Goal: Task Accomplishment & Management: Complete application form

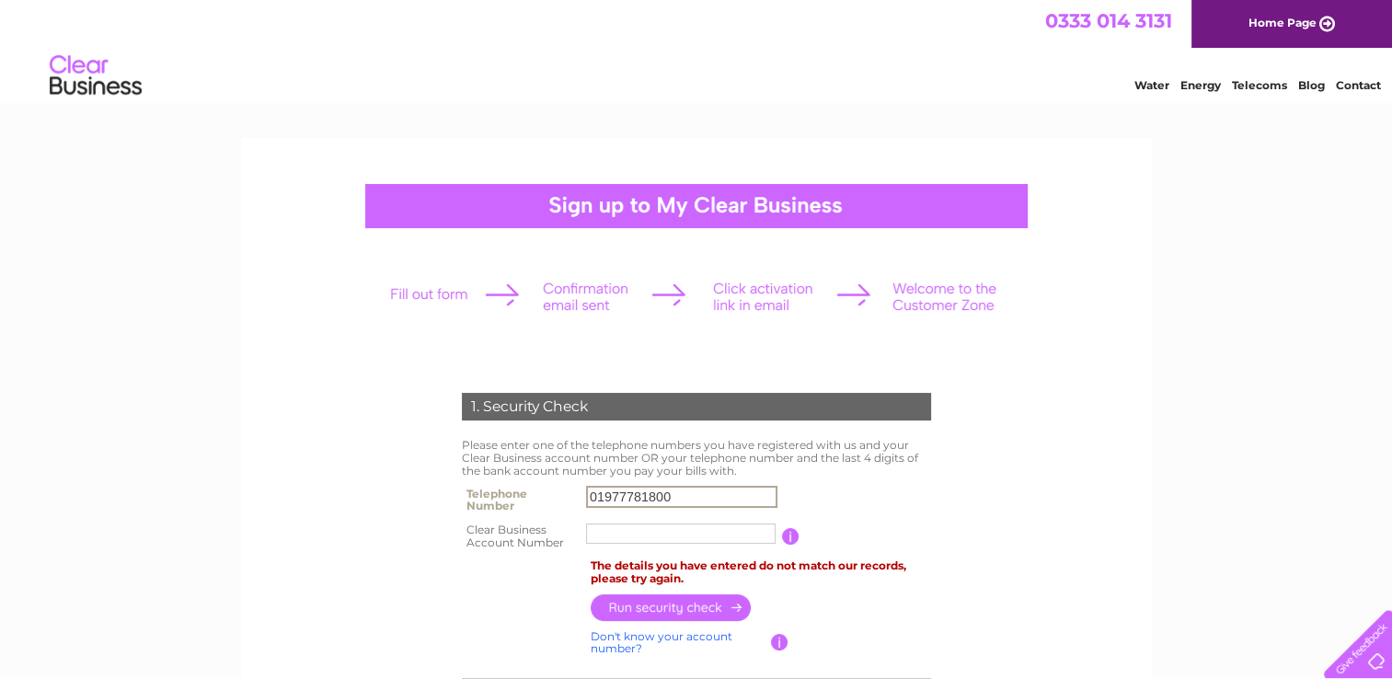
drag, startPoint x: 685, startPoint y: 491, endPoint x: 548, endPoint y: 488, distance: 137.1
click at [548, 491] on tr "Telephone Number 01977781800" at bounding box center [696, 499] width 478 height 37
type input "07872400917"
click at [647, 532] on input "text" at bounding box center [681, 533] width 191 height 22
click at [716, 535] on input "text" at bounding box center [681, 533] width 191 height 22
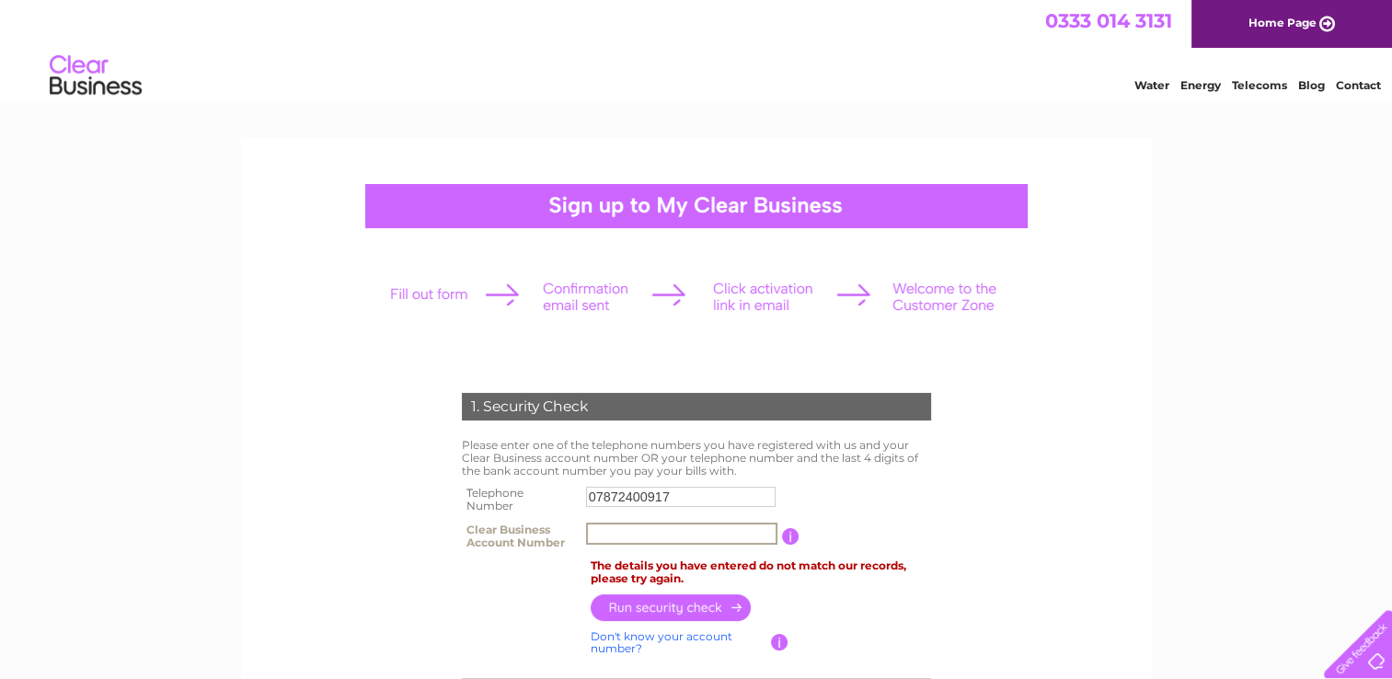
paste input "975901"
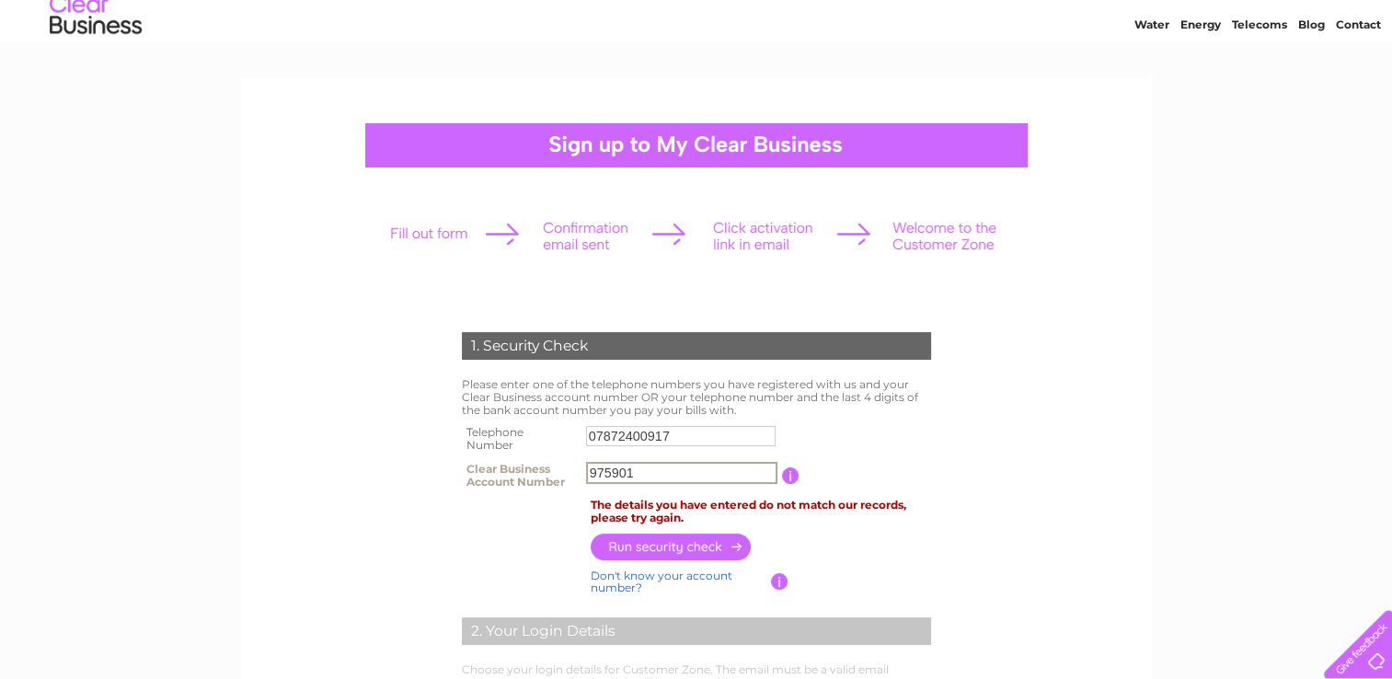
scroll to position [184, 0]
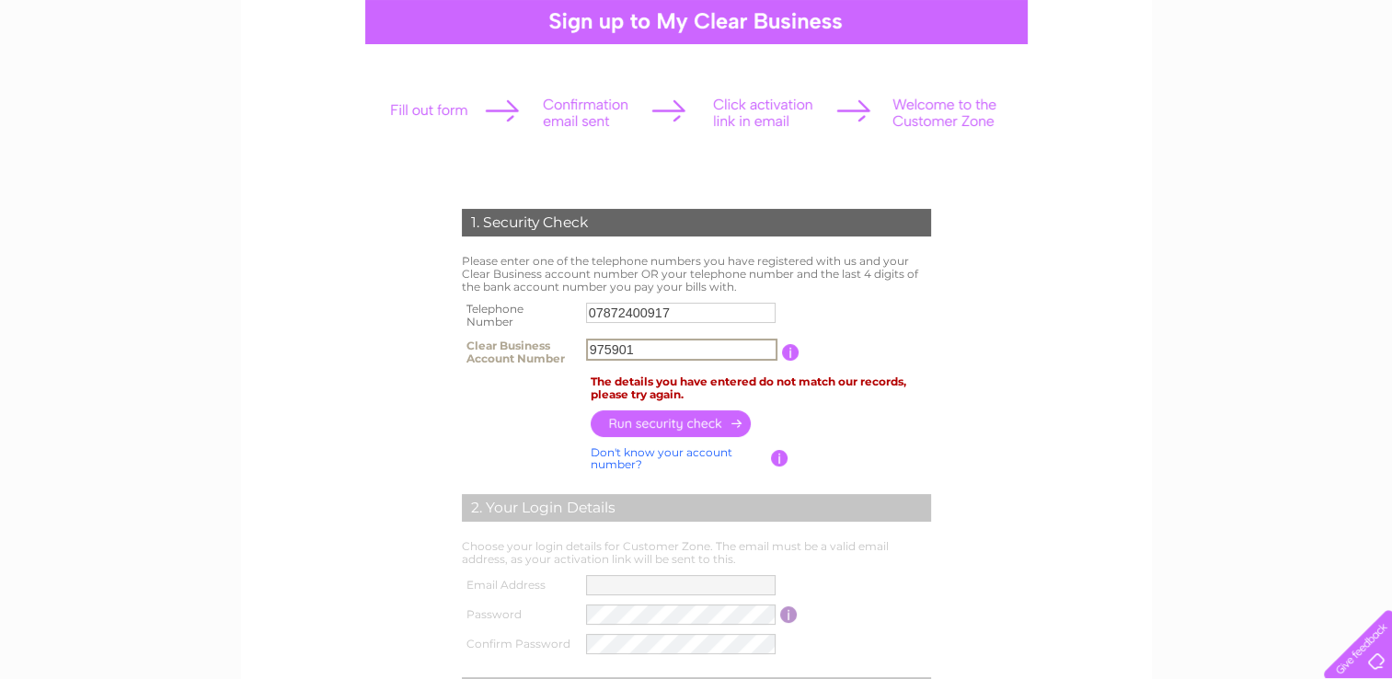
type input "975901"
click at [683, 423] on input "button" at bounding box center [672, 422] width 162 height 27
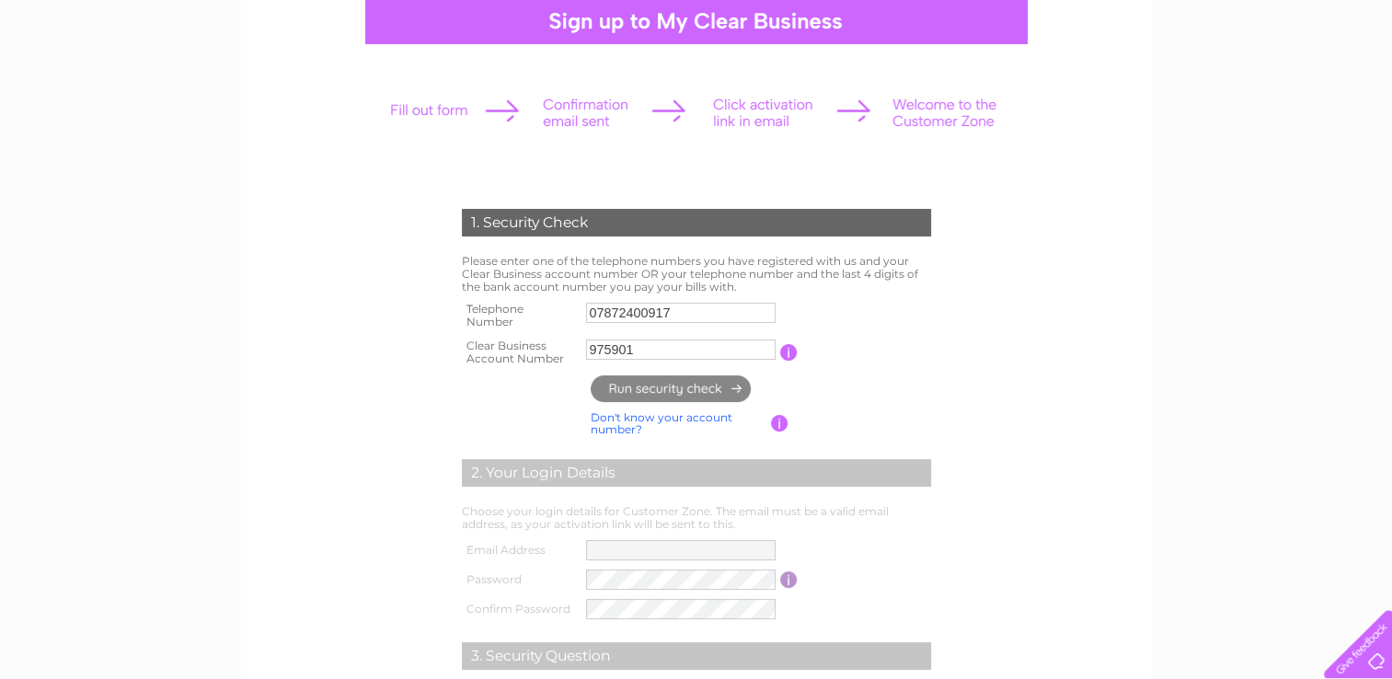
type input "**********"
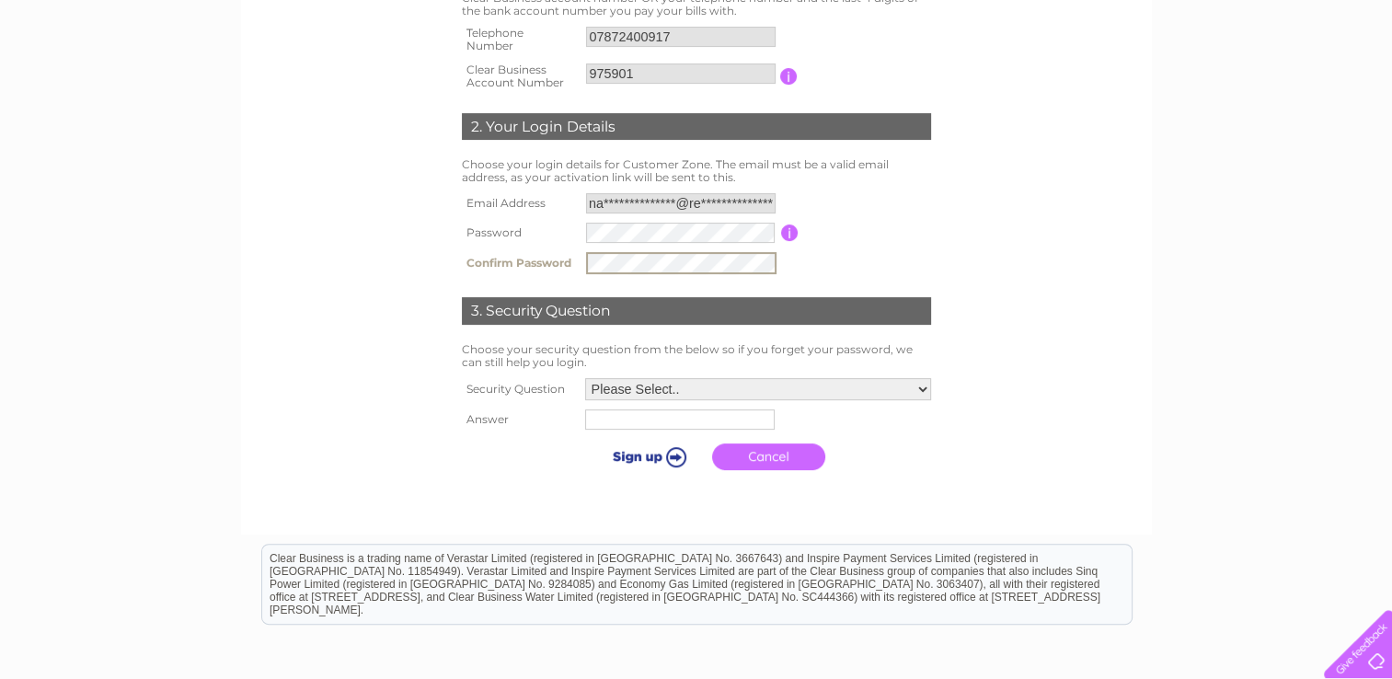
scroll to position [552, 0]
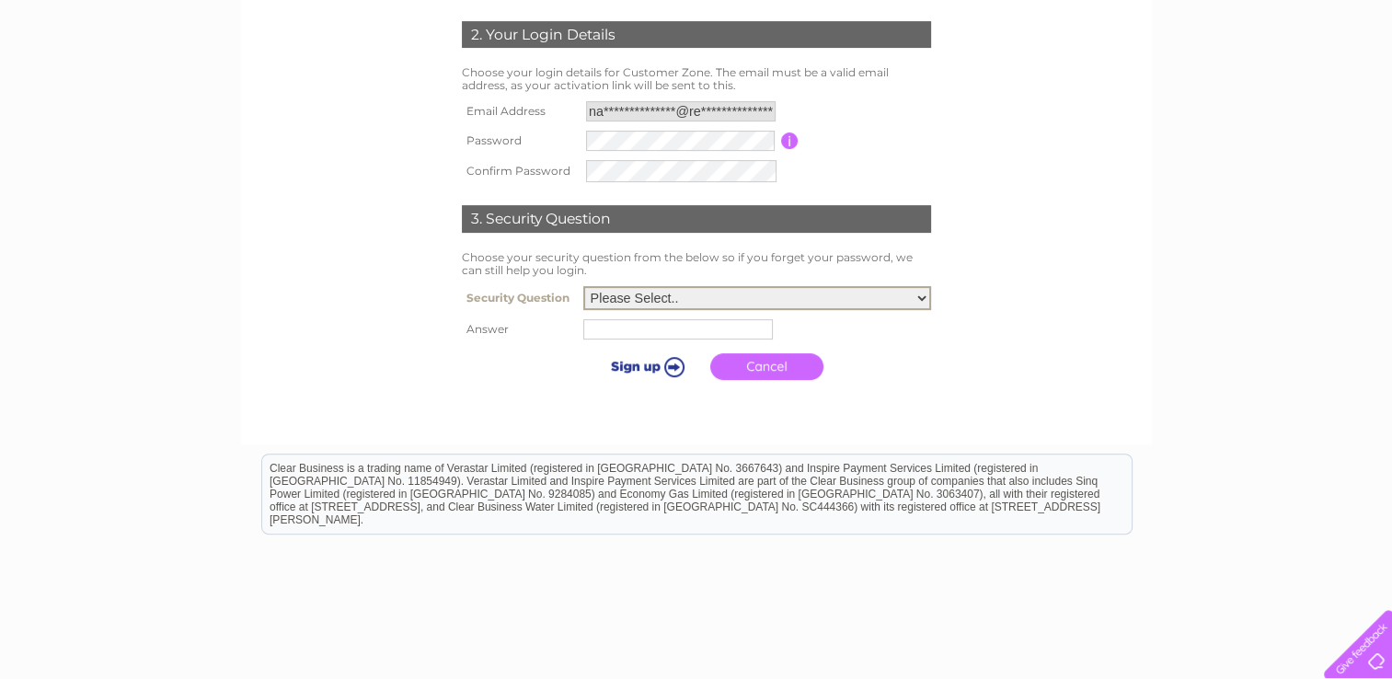
click at [674, 298] on select "Please Select.. In what town or city was your first job? In what town or city d…" at bounding box center [757, 298] width 348 height 24
select select "1"
click at [583, 284] on select "Please Select.. In what town or city was your first job? In what town or city d…" at bounding box center [757, 296] width 348 height 24
click at [653, 327] on input "text" at bounding box center [680, 327] width 191 height 22
type input "Hartlepool"
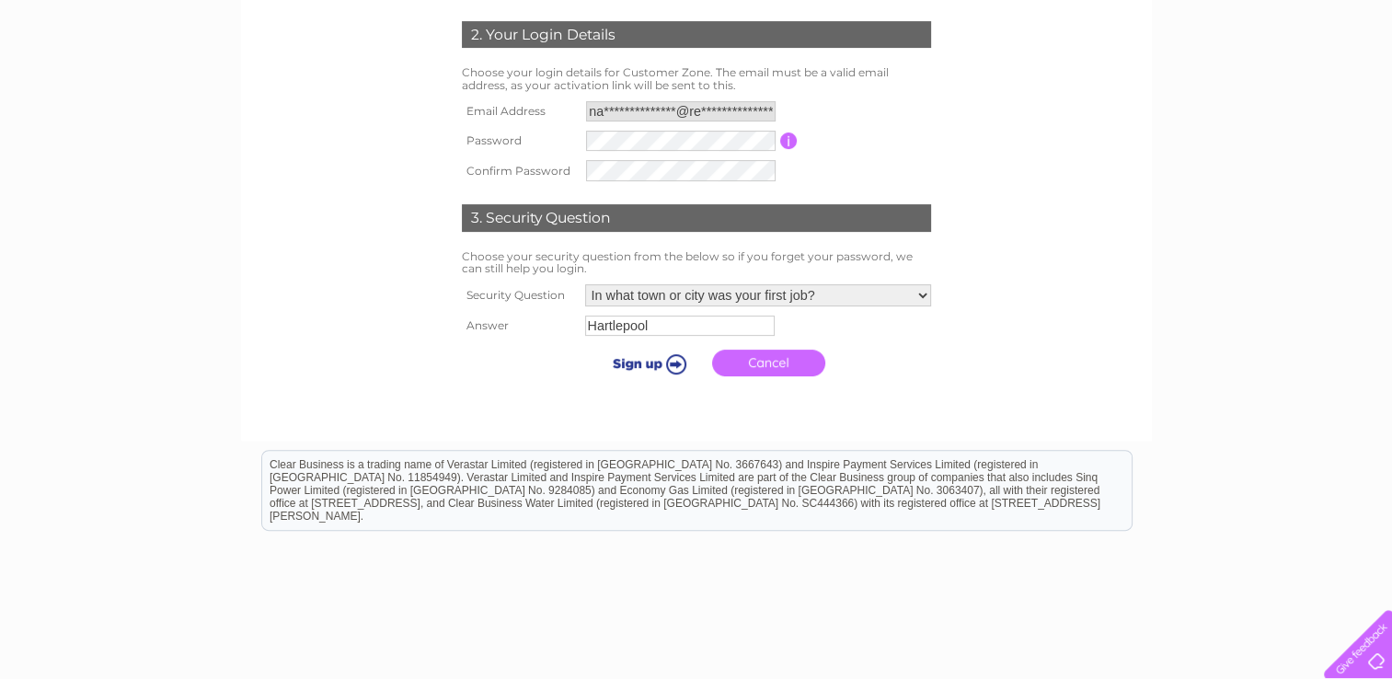
click at [641, 364] on input "submit" at bounding box center [646, 363] width 113 height 26
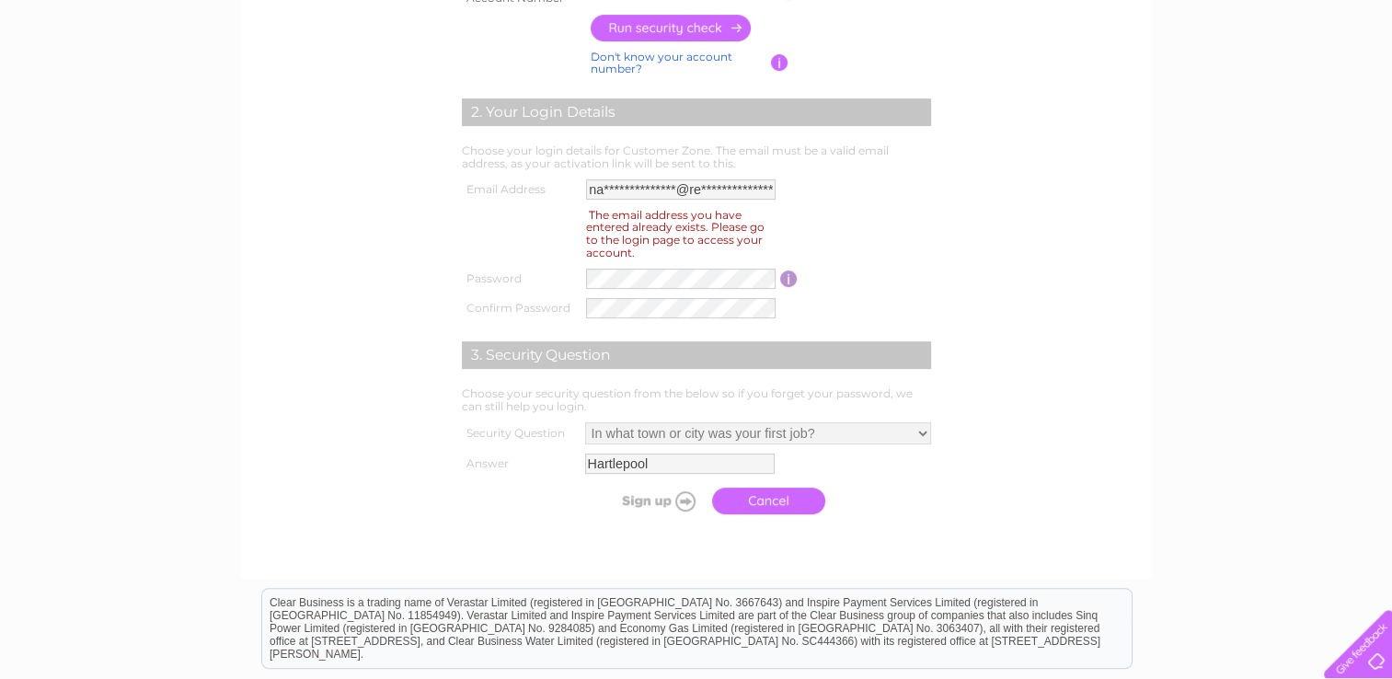
scroll to position [552, 0]
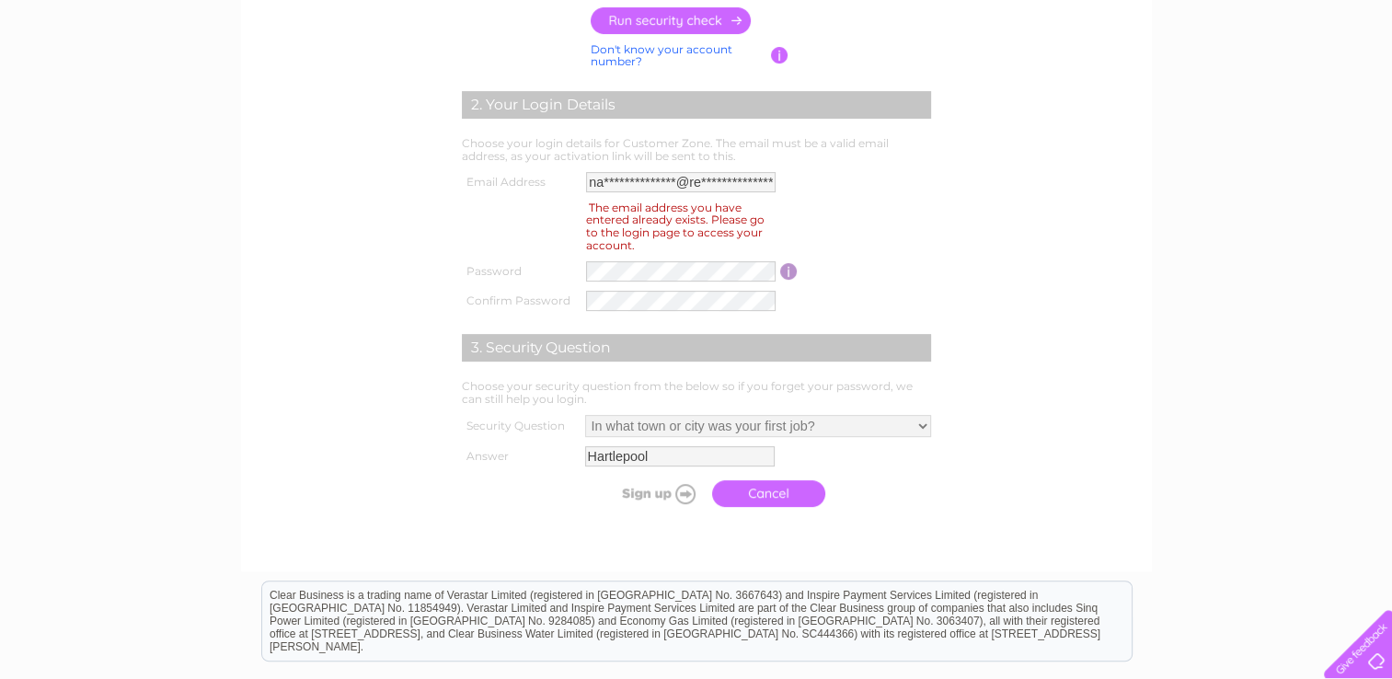
click at [769, 485] on link "Cancel" at bounding box center [768, 493] width 113 height 27
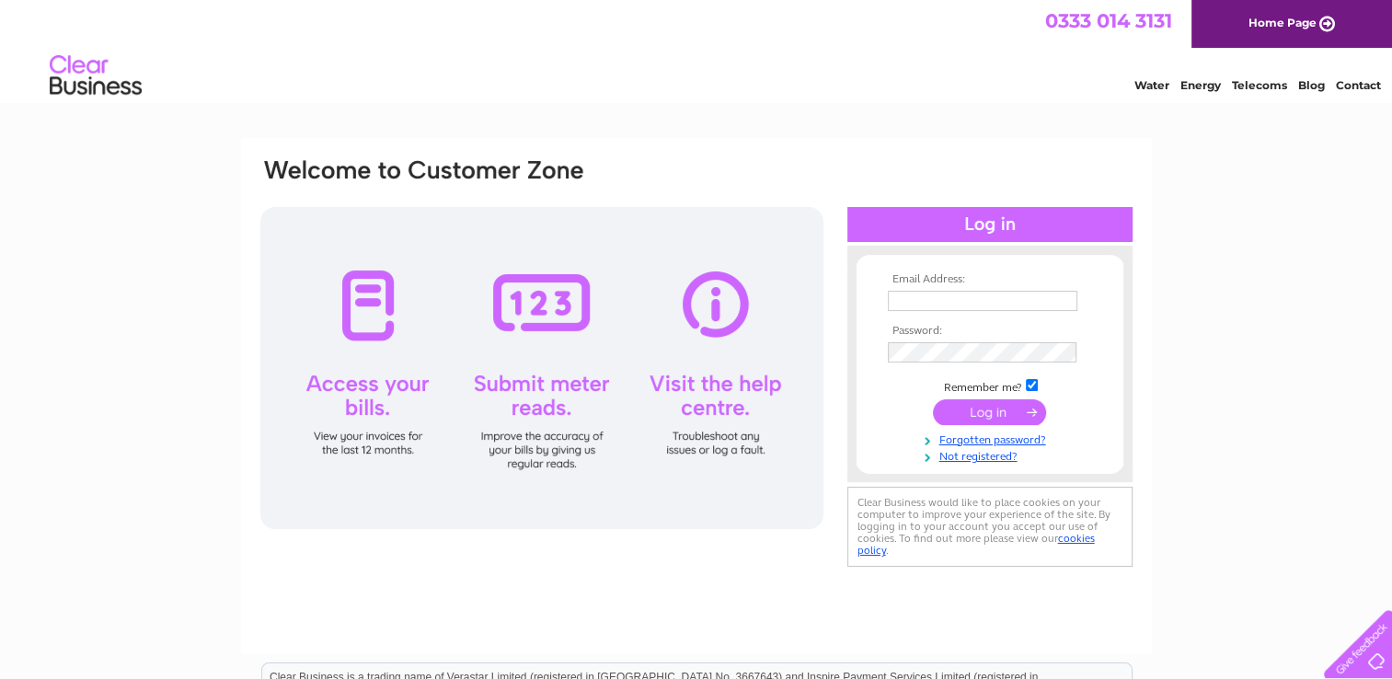
type input "natalie.rogerson@reallifeoptions.org"
click at [755, 580] on div "Email Address: natalie.rogerson@reallifeoptions.org Password:" at bounding box center [696, 395] width 911 height 515
click at [990, 415] on input "submit" at bounding box center [989, 412] width 113 height 26
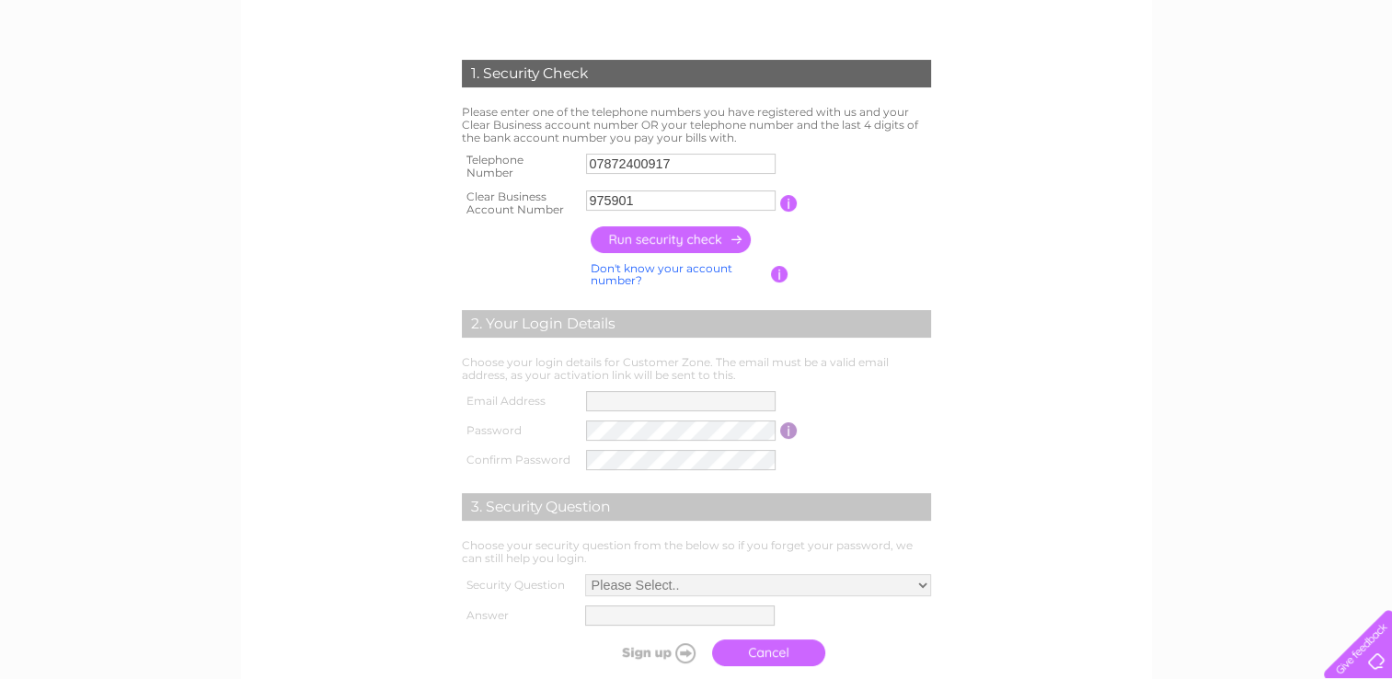
scroll to position [368, 0]
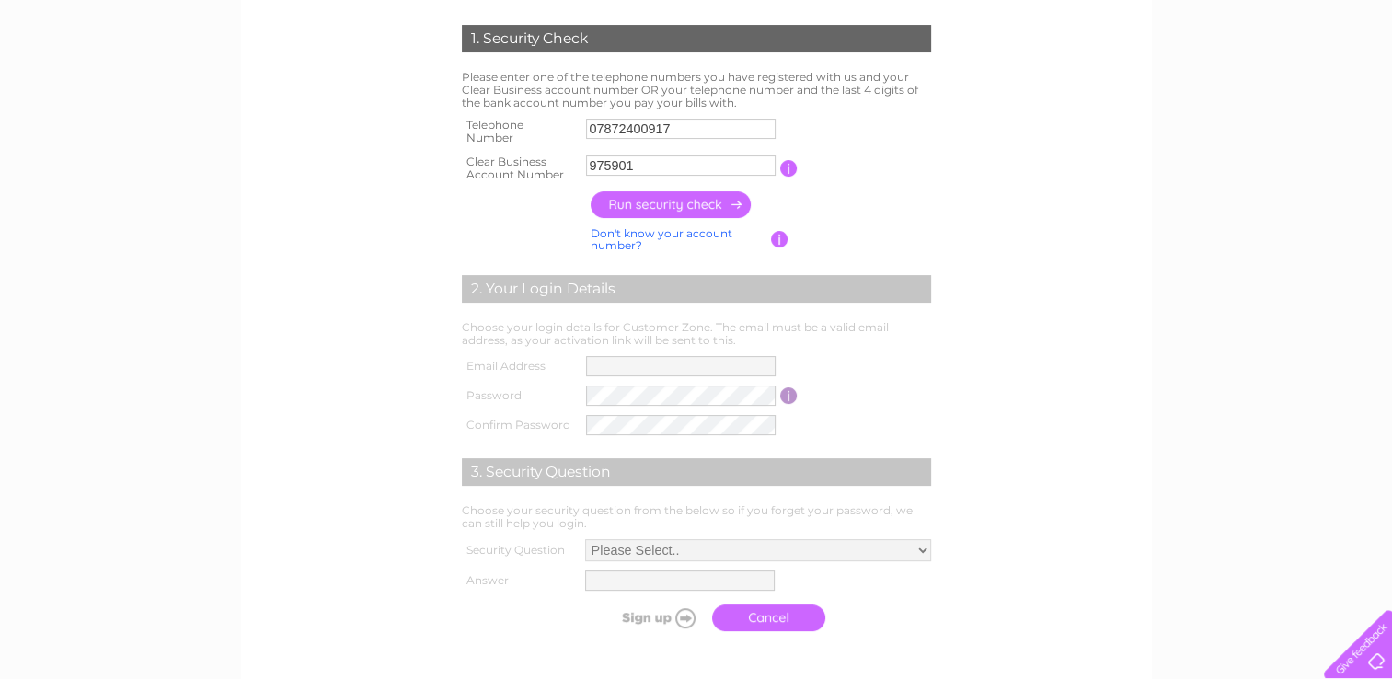
click at [664, 202] on input "button" at bounding box center [672, 204] width 162 height 27
type input "**********"
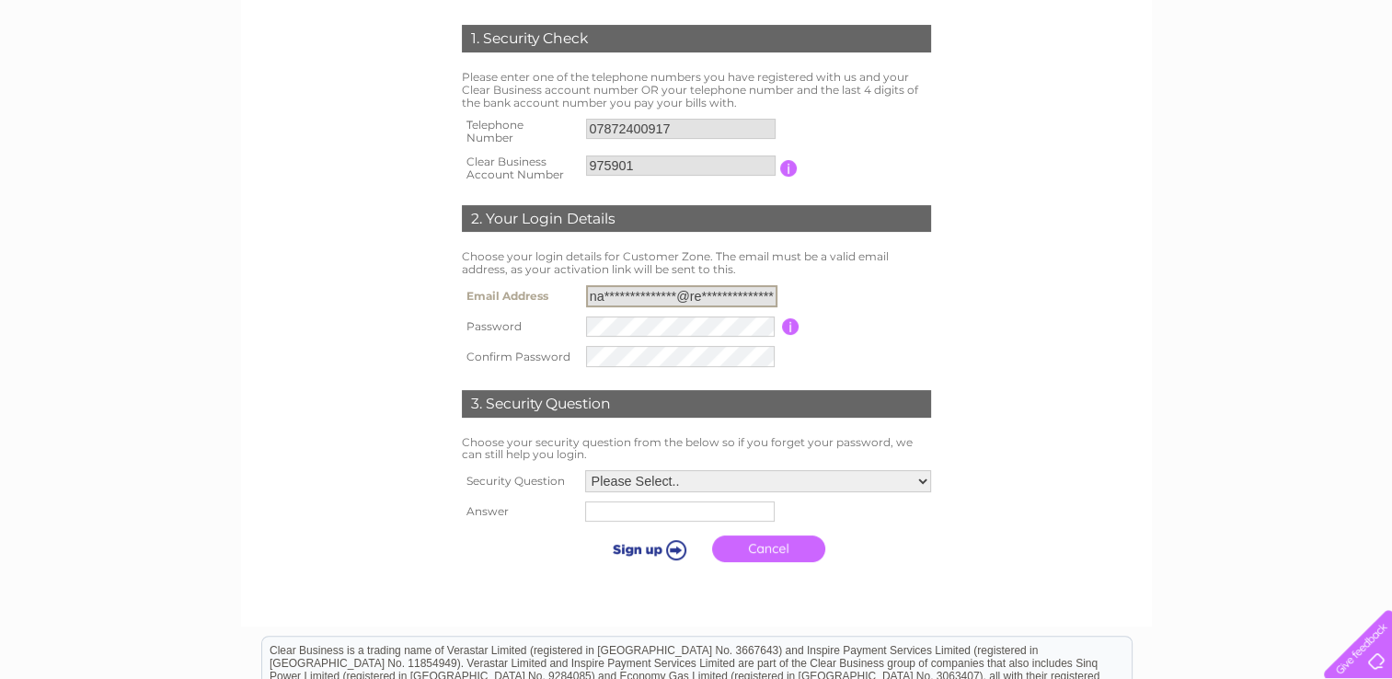
scroll to position [0, 15]
drag, startPoint x: 591, startPoint y: 293, endPoint x: 876, endPoint y: 268, distance: 286.3
click at [876, 268] on div "1. Security Check Please enter one of the telephone numbers you have registered…" at bounding box center [696, 288] width 555 height 565
click at [908, 296] on table "**********" at bounding box center [696, 326] width 478 height 90
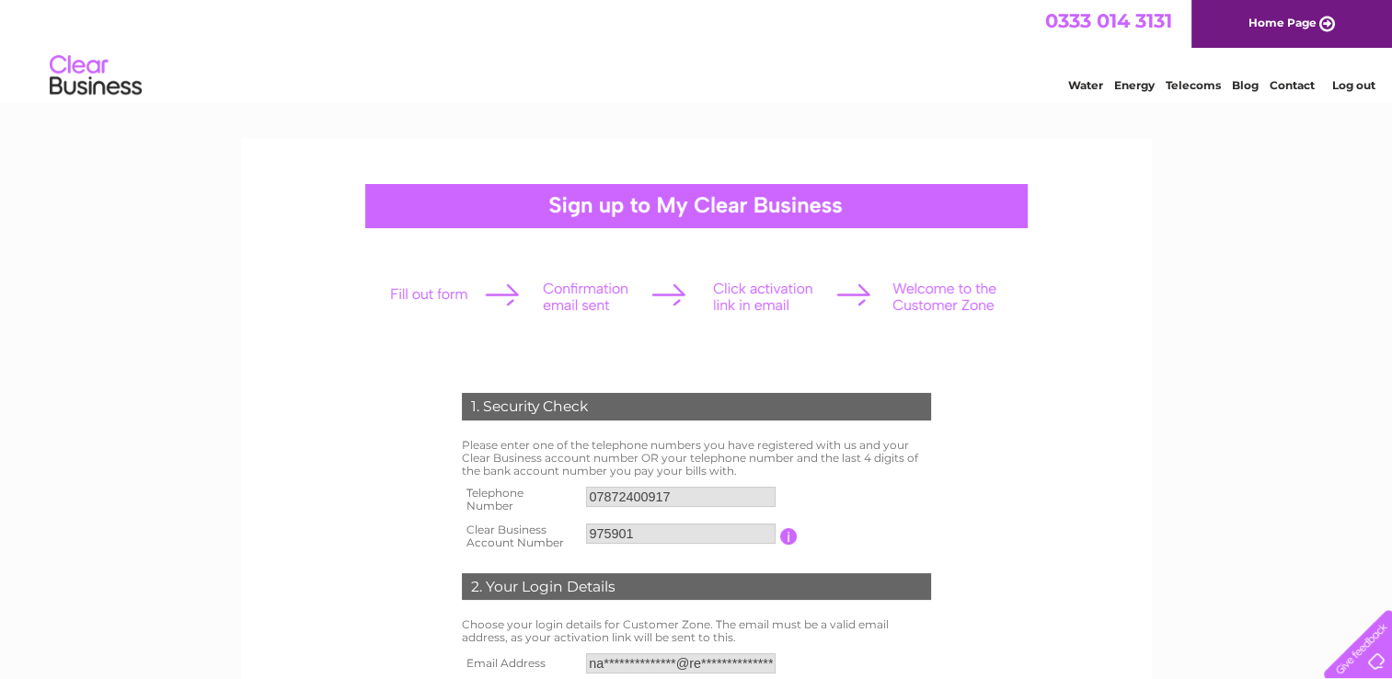
click at [1342, 86] on link "Log out" at bounding box center [1352, 85] width 43 height 14
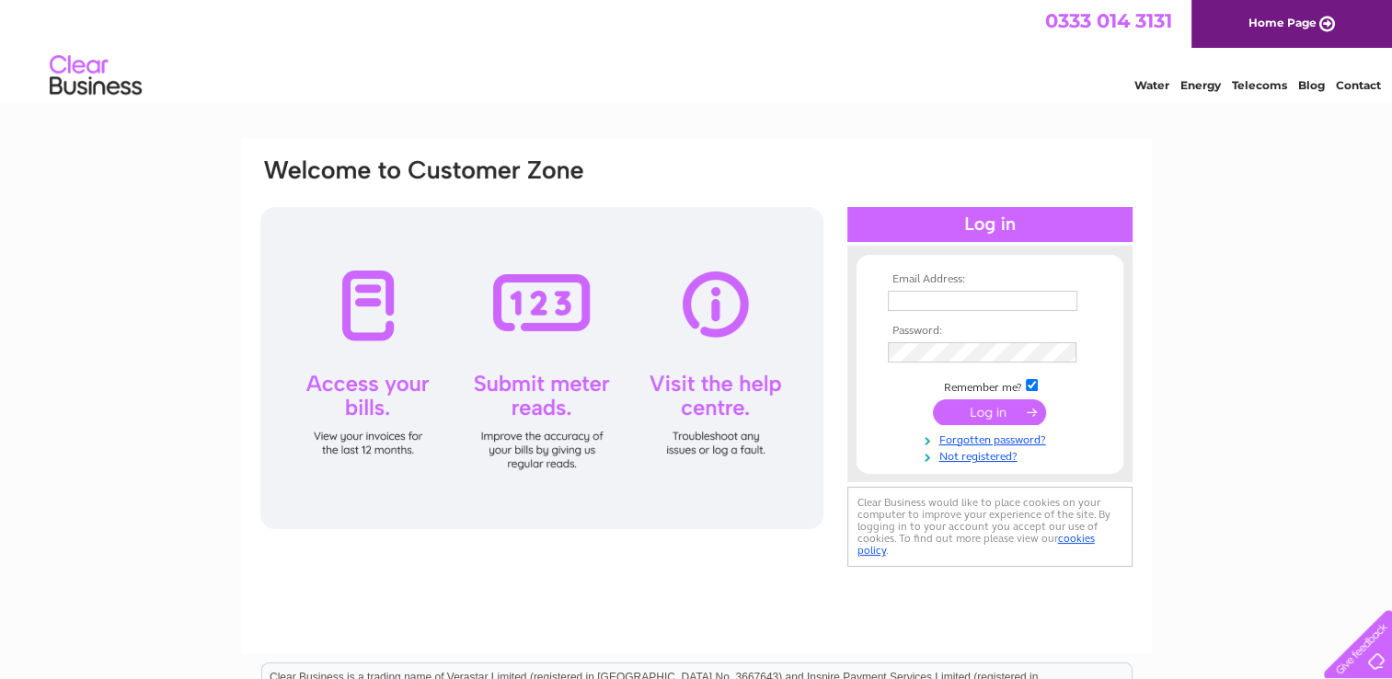
type input "[PERSON_NAME][EMAIL_ADDRESS][PERSON_NAME][DOMAIN_NAME]"
click at [984, 410] on input "submit" at bounding box center [989, 412] width 113 height 26
